Goal: Find specific page/section

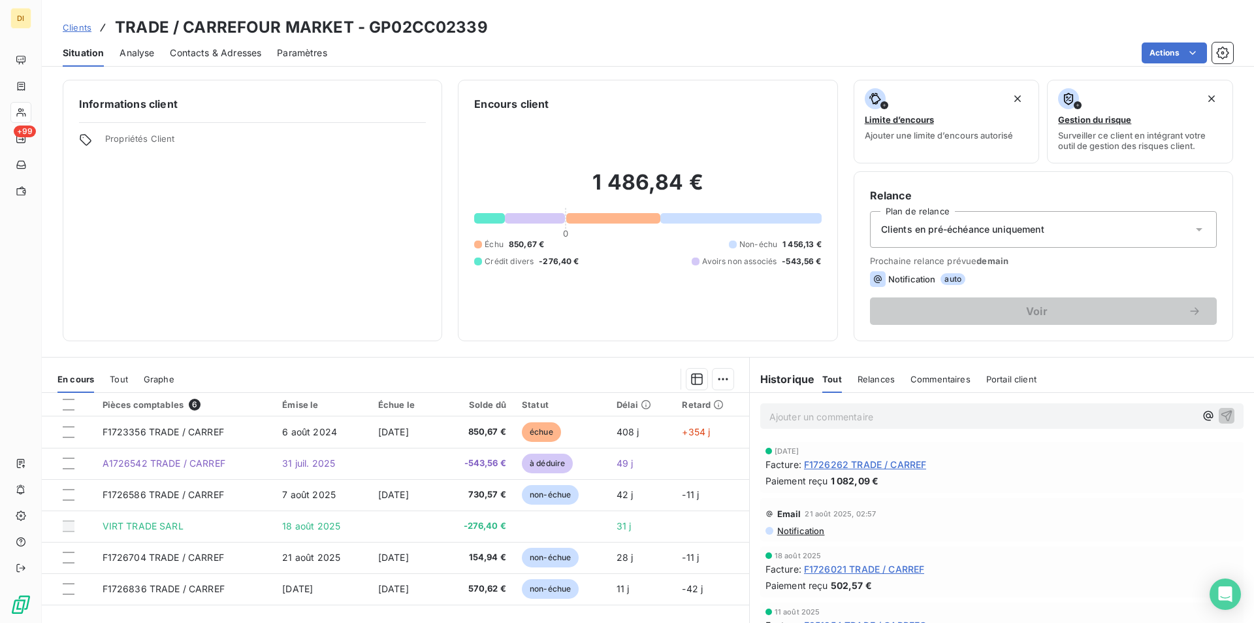
click at [83, 27] on span "Clients" at bounding box center [77, 27] width 29 height 10
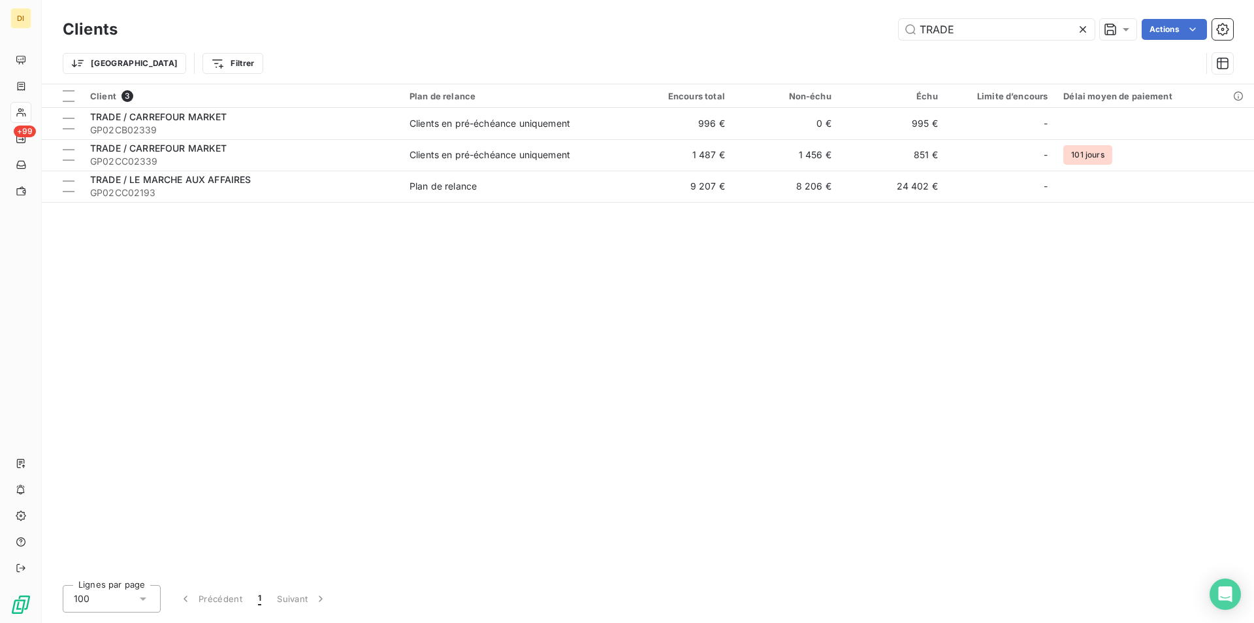
click at [1083, 29] on icon at bounding box center [1083, 29] width 7 height 7
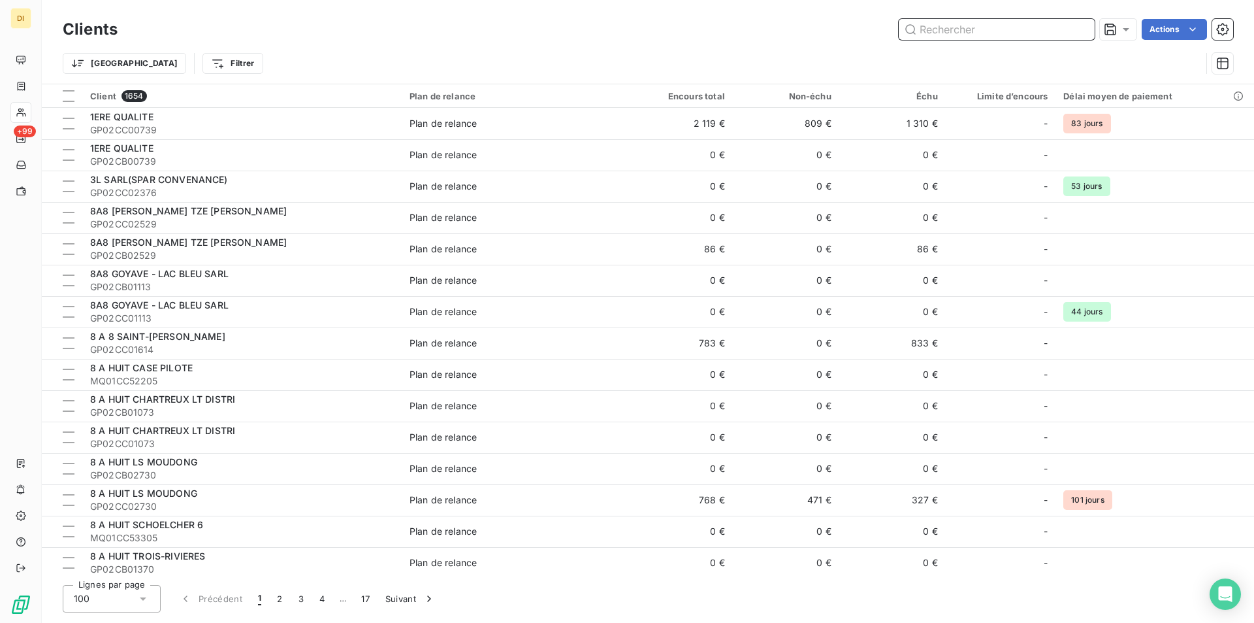
click at [1038, 34] on input "text" at bounding box center [997, 29] width 196 height 21
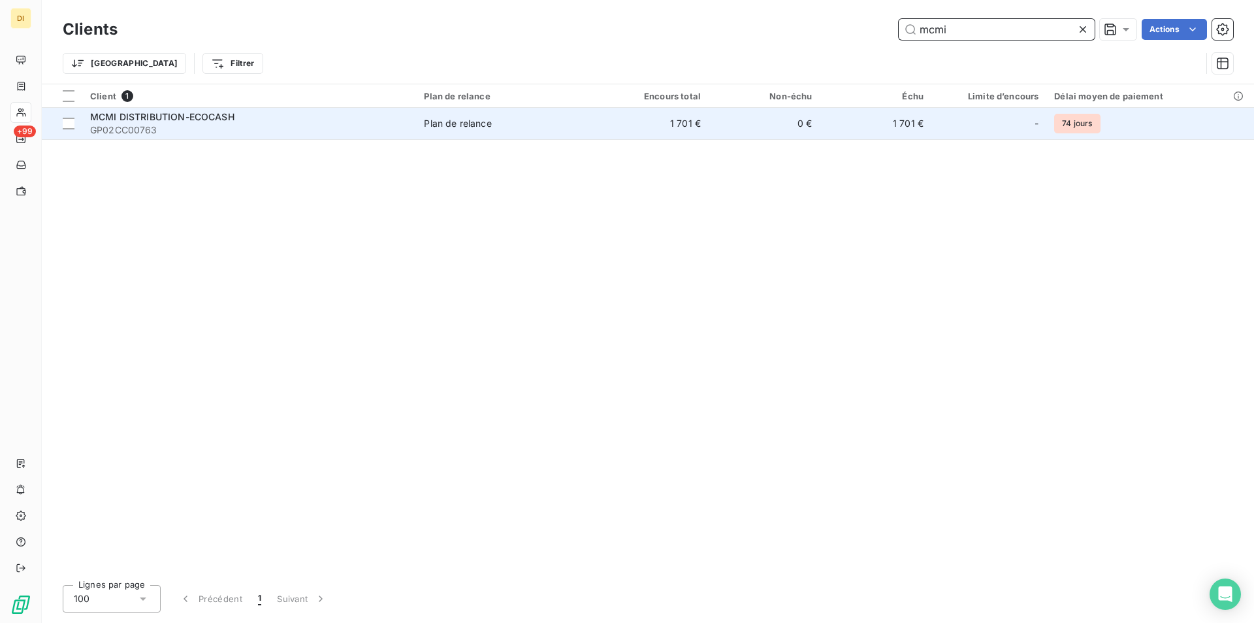
type input "mcmi"
click at [496, 116] on td "Plan de relance" at bounding box center [506, 123] width 181 height 31
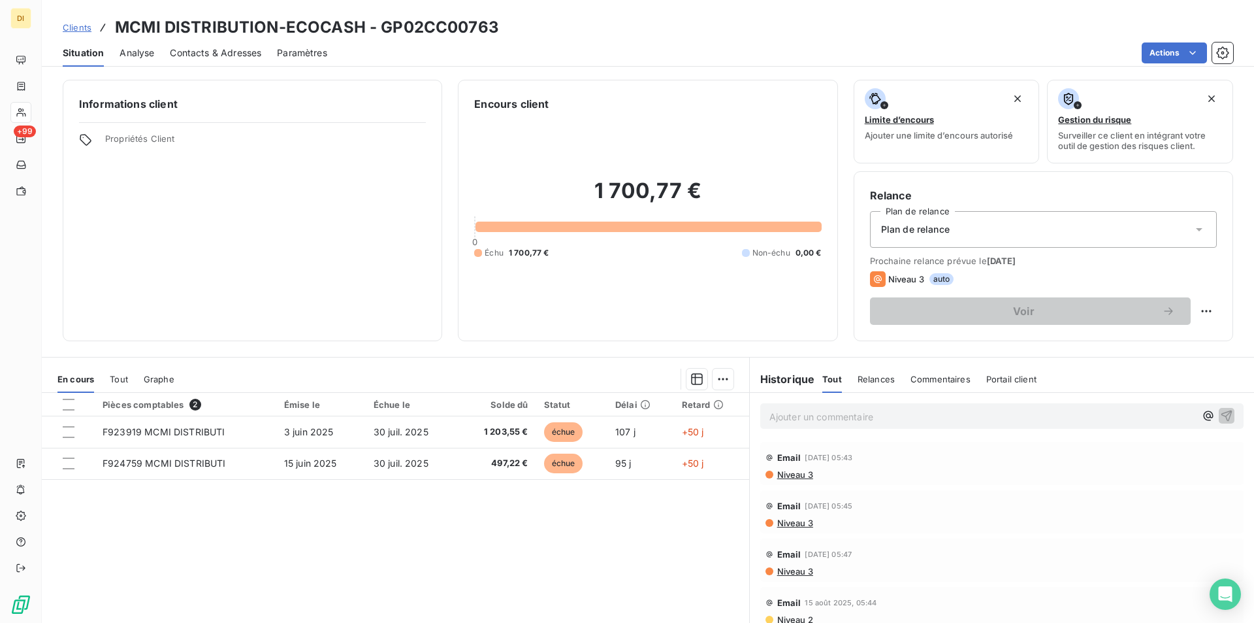
scroll to position [61, 0]
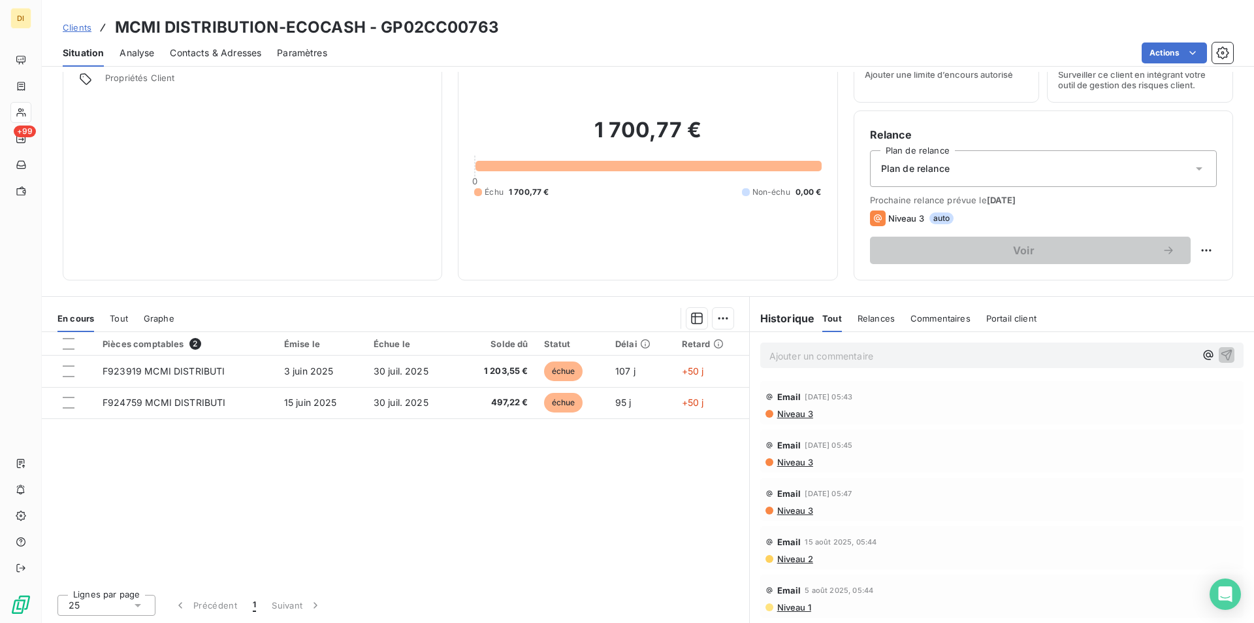
click at [791, 409] on span "Niveau 3" at bounding box center [794, 413] width 37 height 10
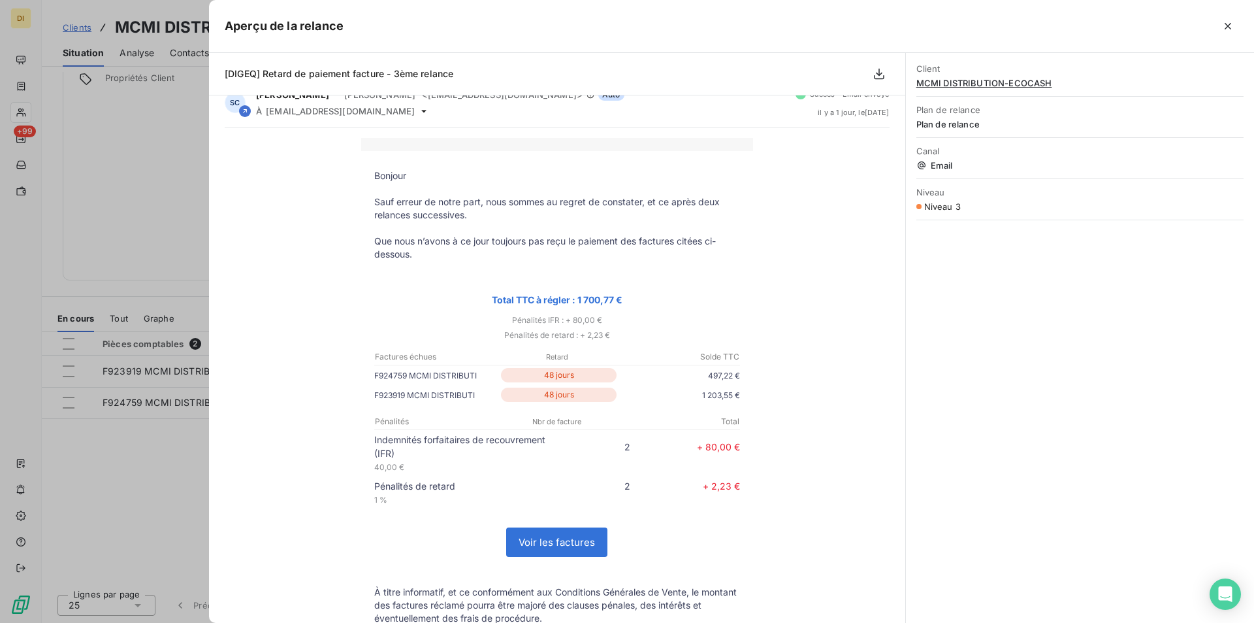
scroll to position [0, 0]
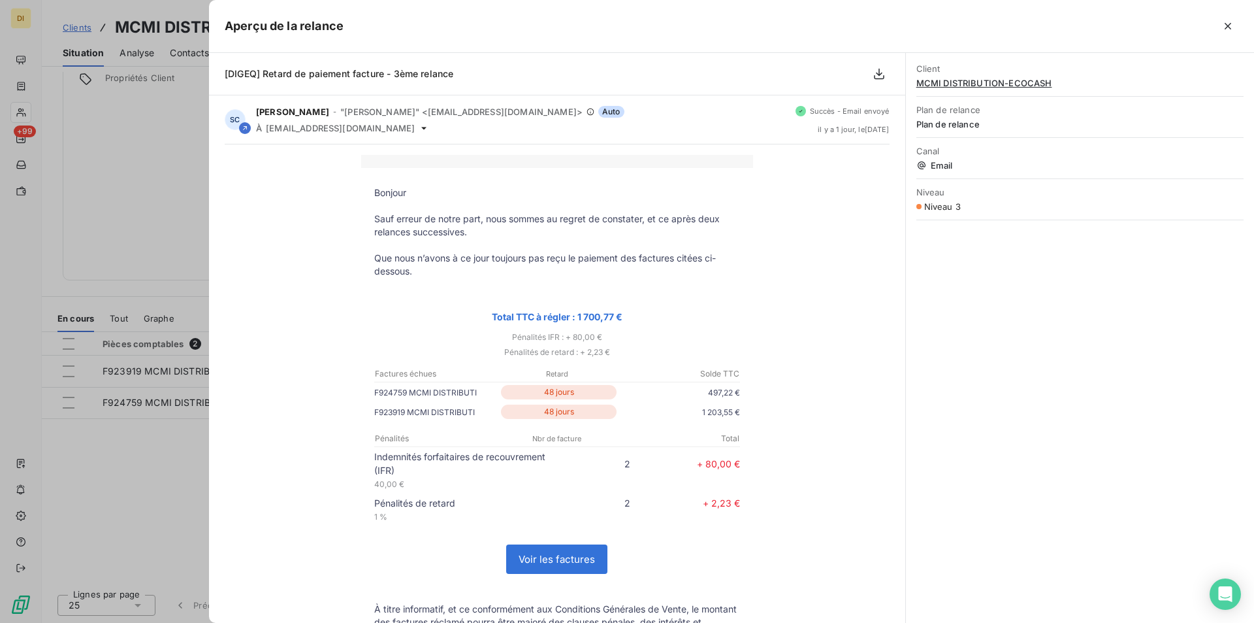
click at [136, 210] on div at bounding box center [627, 311] width 1254 height 623
